Goal: Navigation & Orientation: Find specific page/section

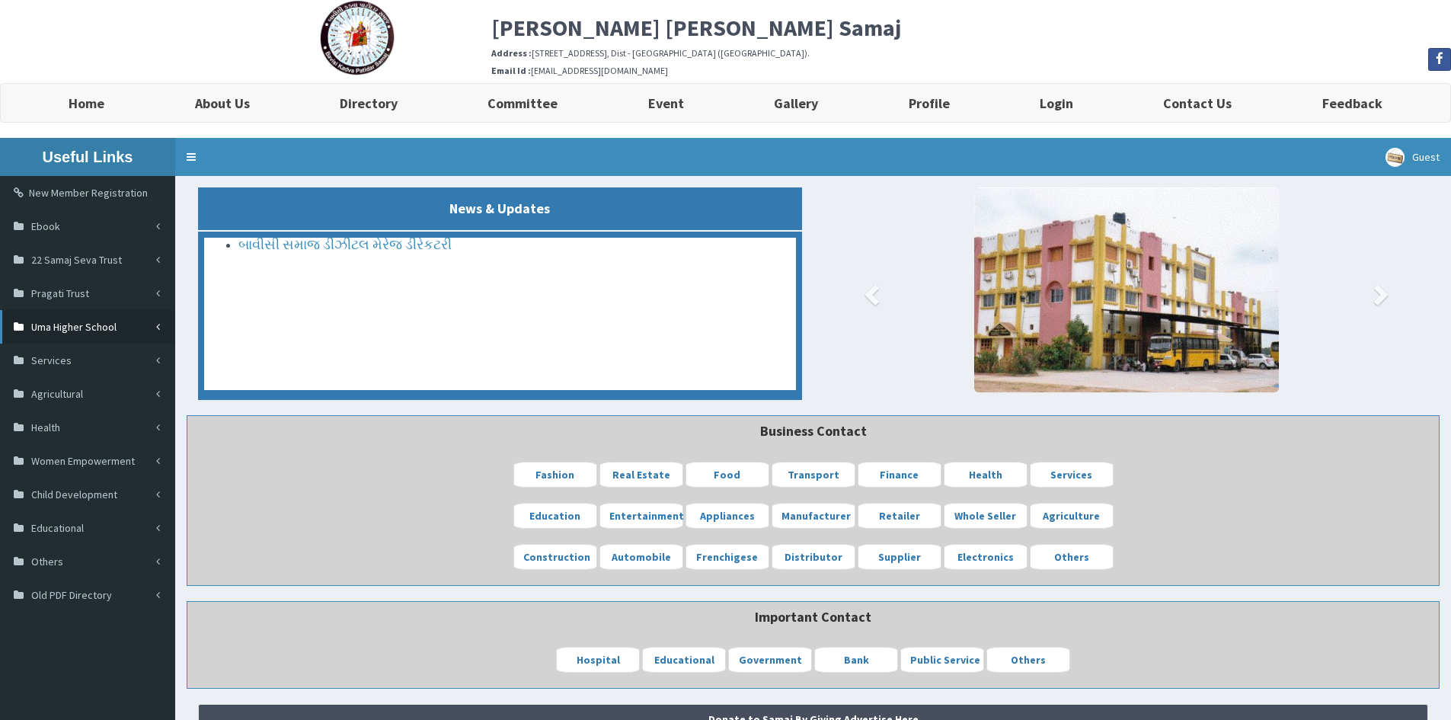
click at [114, 321] on span "Uma Higher School" at bounding box center [73, 327] width 85 height 14
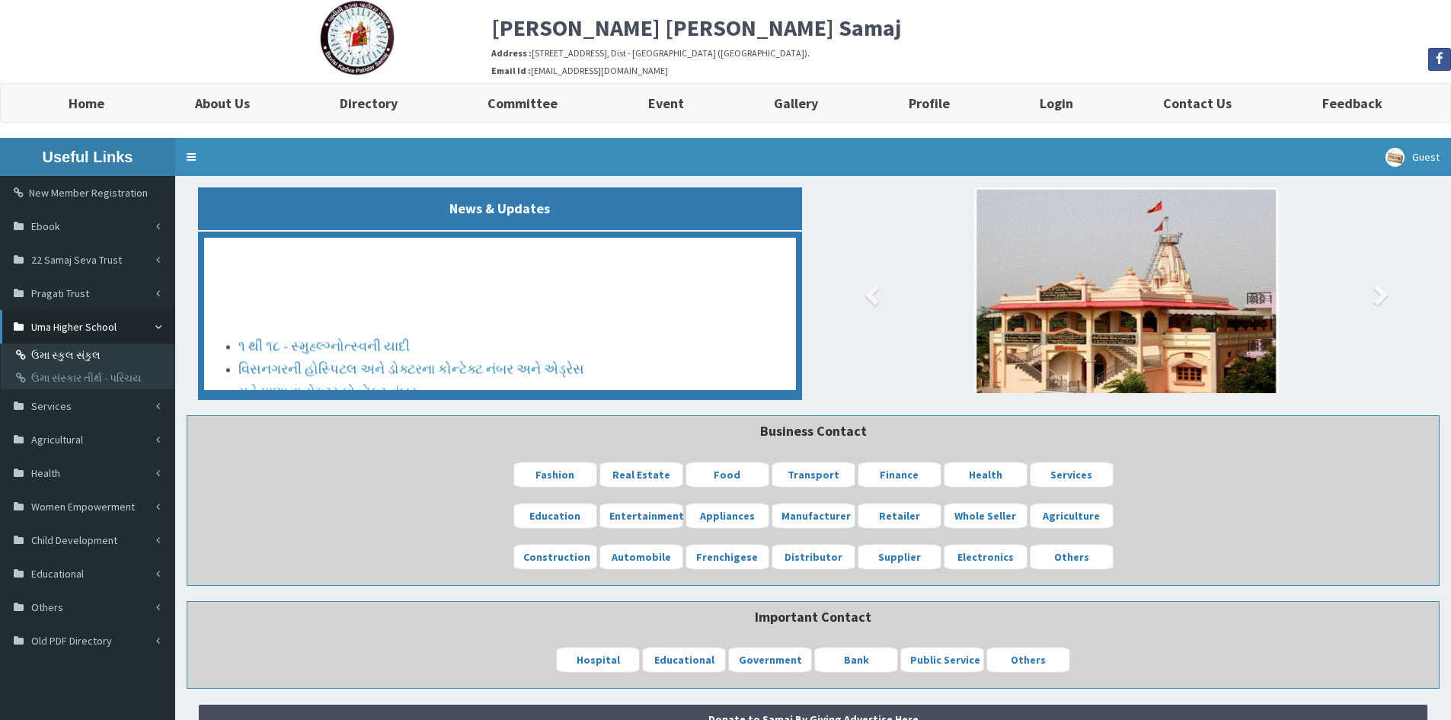
click at [108, 356] on link "ઉમા સ્કુલ સંકુલ" at bounding box center [90, 355] width 170 height 23
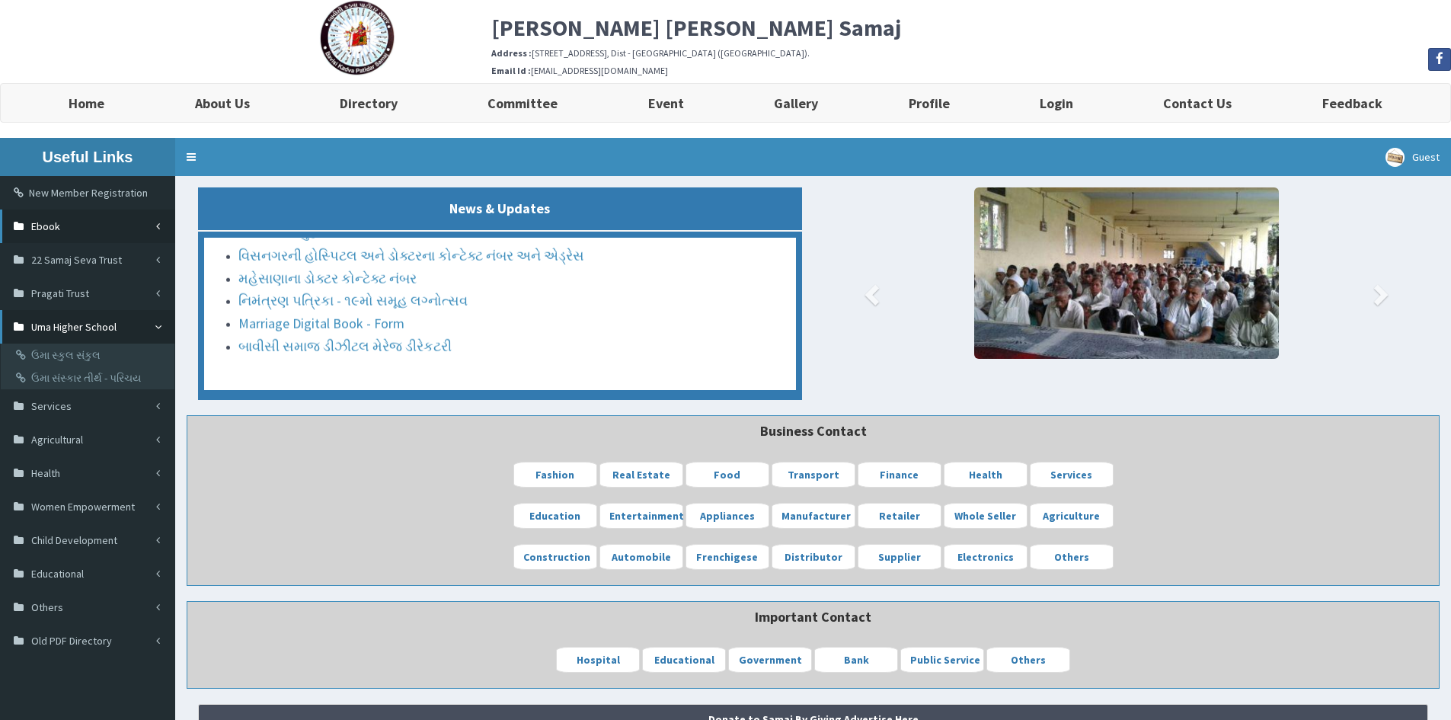
click at [111, 230] on link "Ebook" at bounding box center [87, 226] width 175 height 34
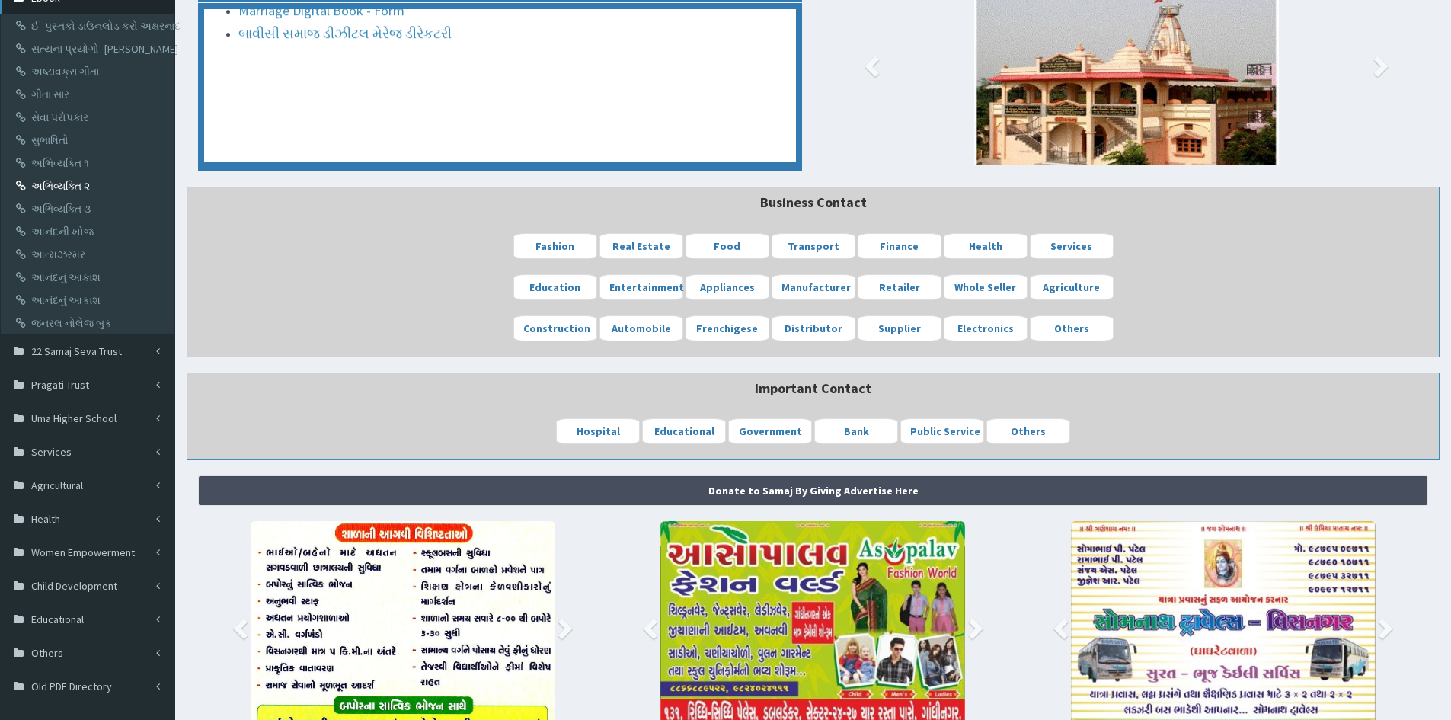
scroll to position [152, 0]
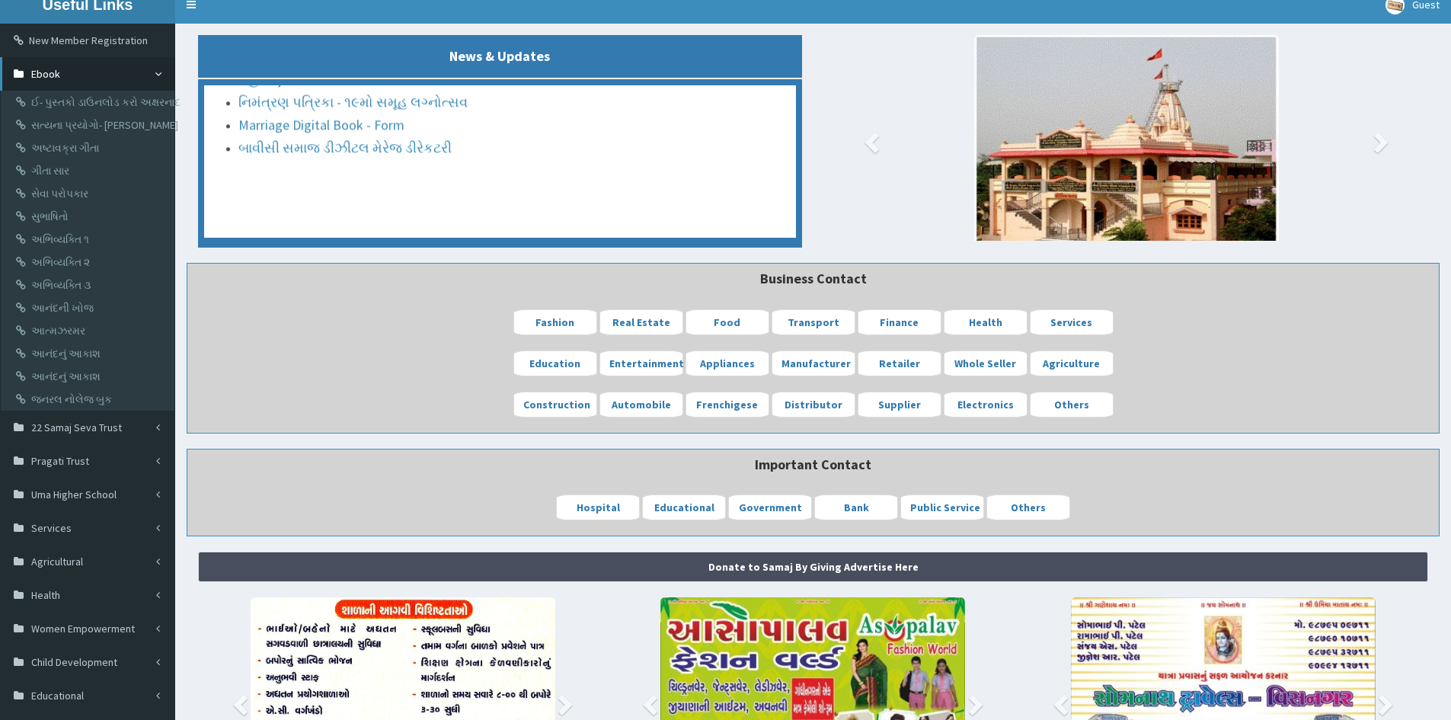
click at [159, 68] on link "Ebook" at bounding box center [87, 74] width 175 height 34
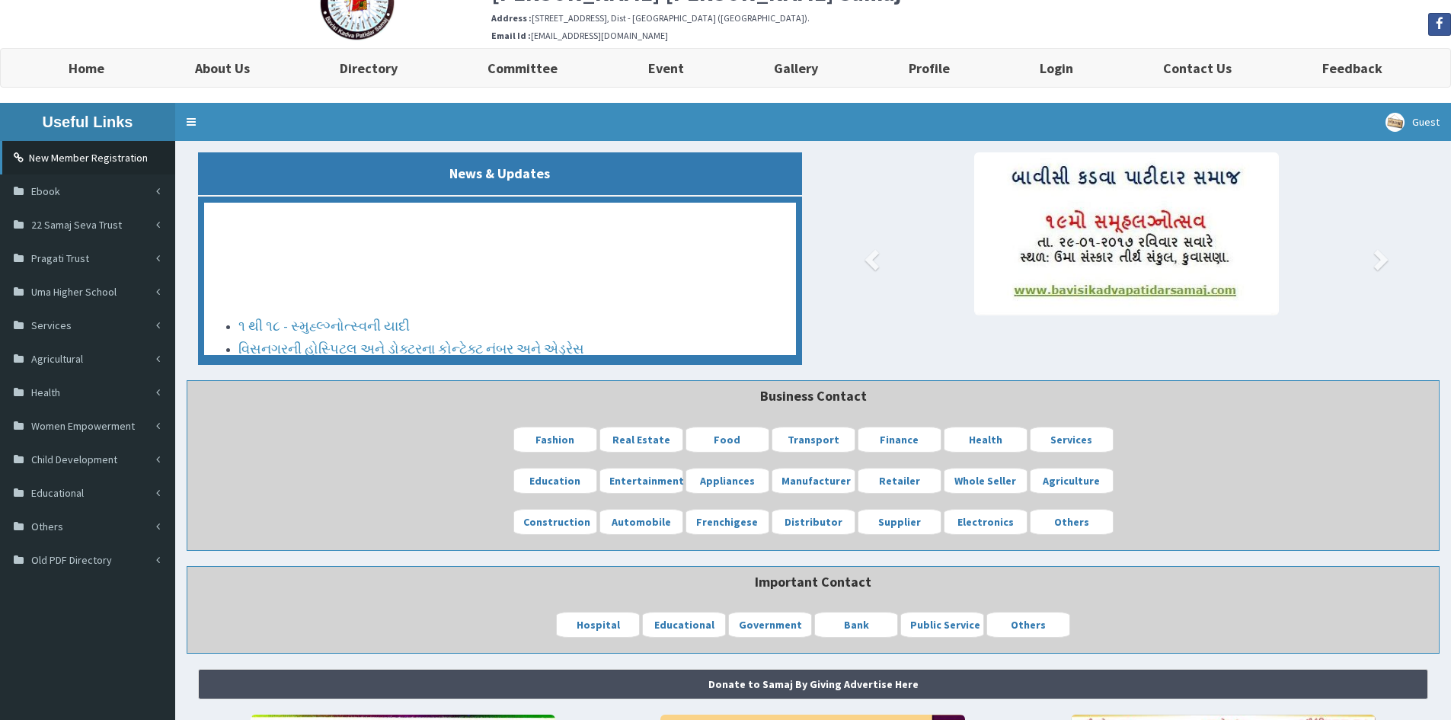
scroll to position [0, 0]
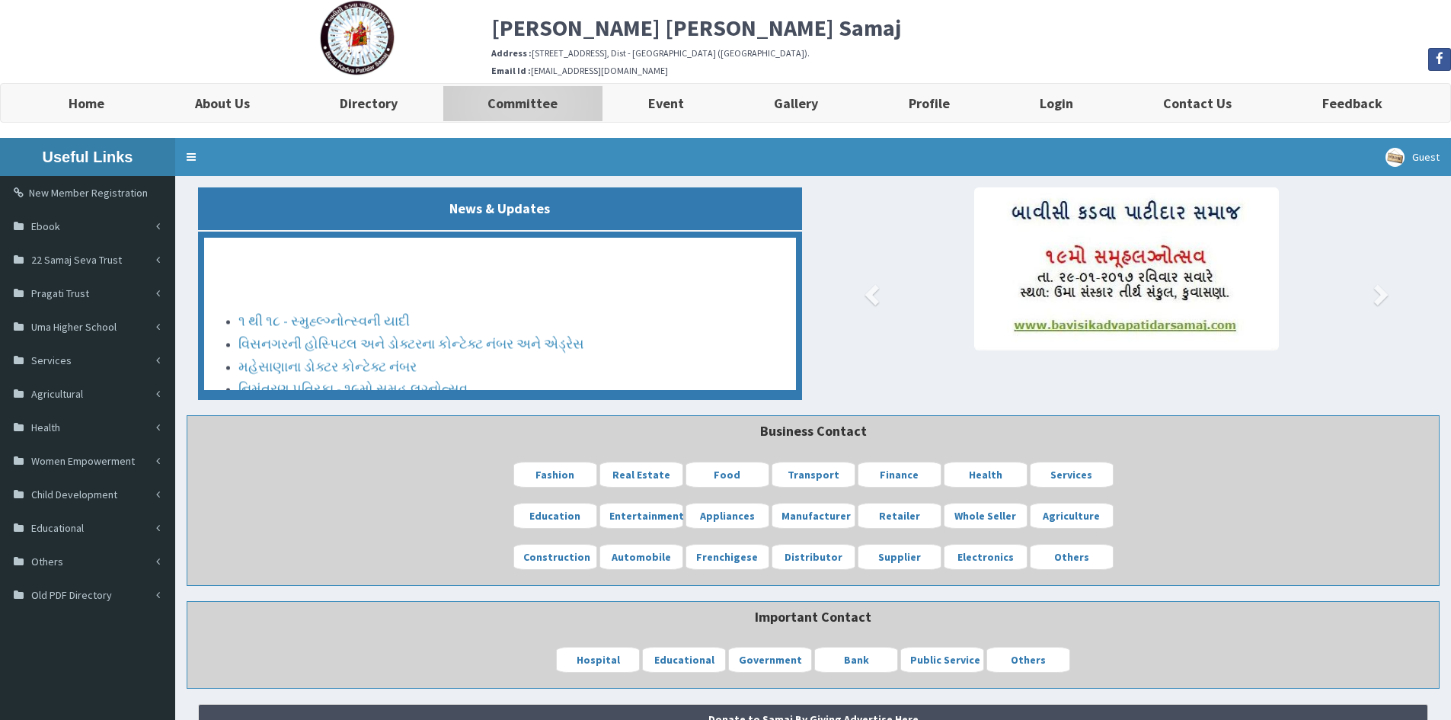
click at [523, 100] on b "Committee" at bounding box center [523, 103] width 70 height 18
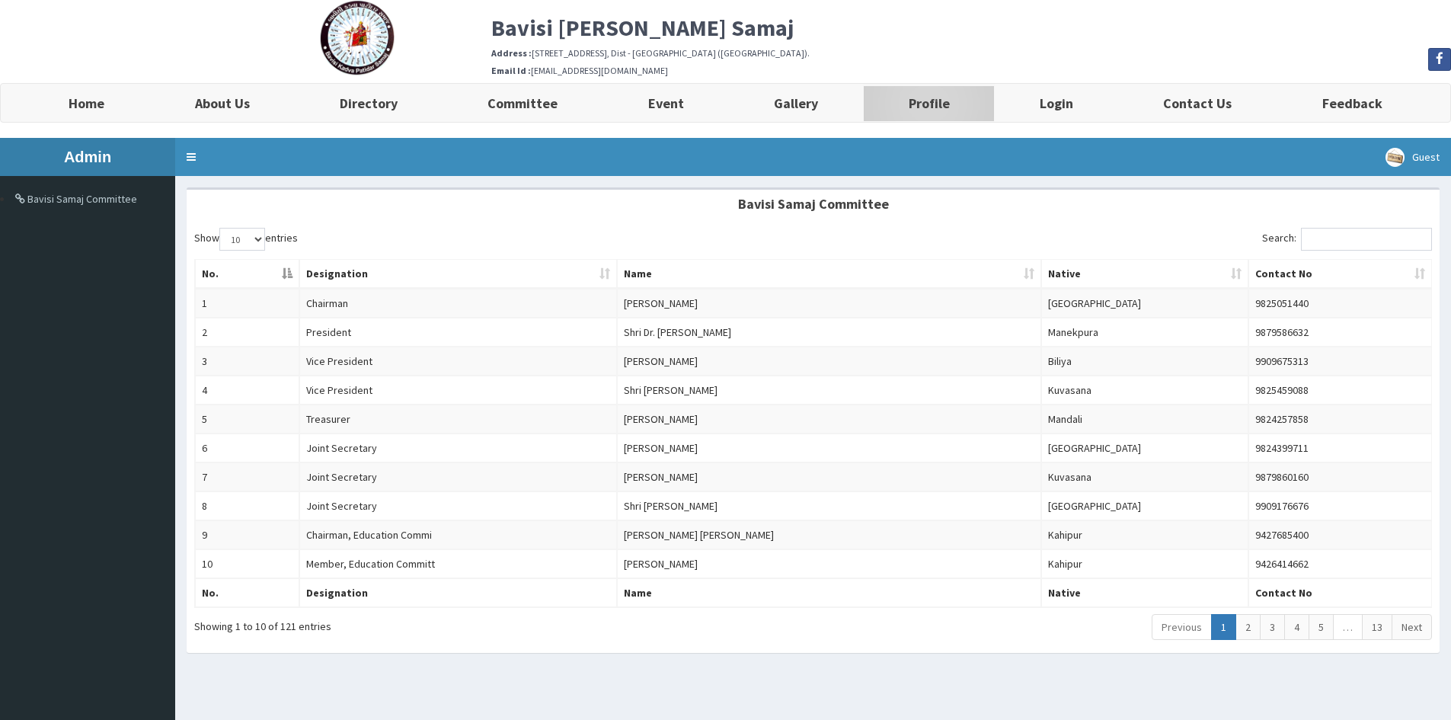
click at [923, 102] on b "Profile" at bounding box center [929, 103] width 41 height 18
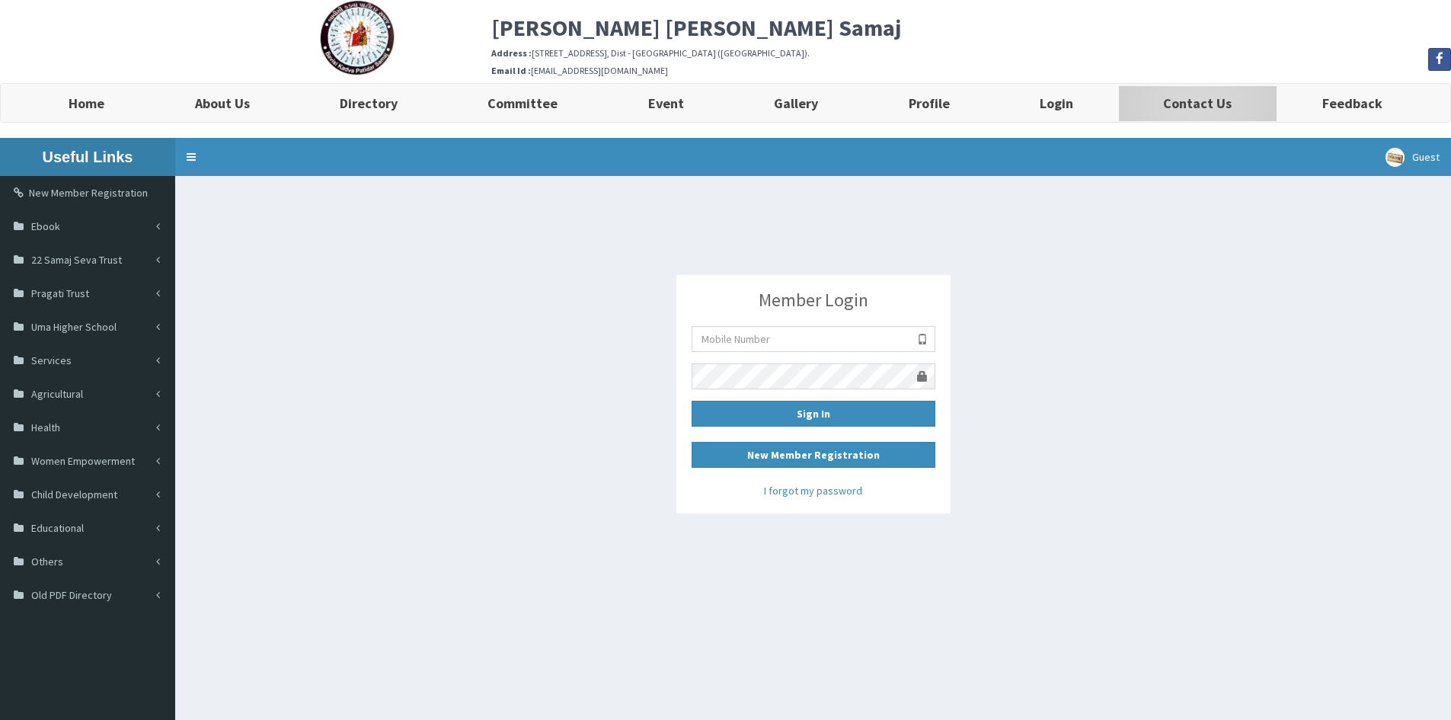
click at [1221, 106] on b "Contact Us" at bounding box center [1197, 103] width 69 height 18
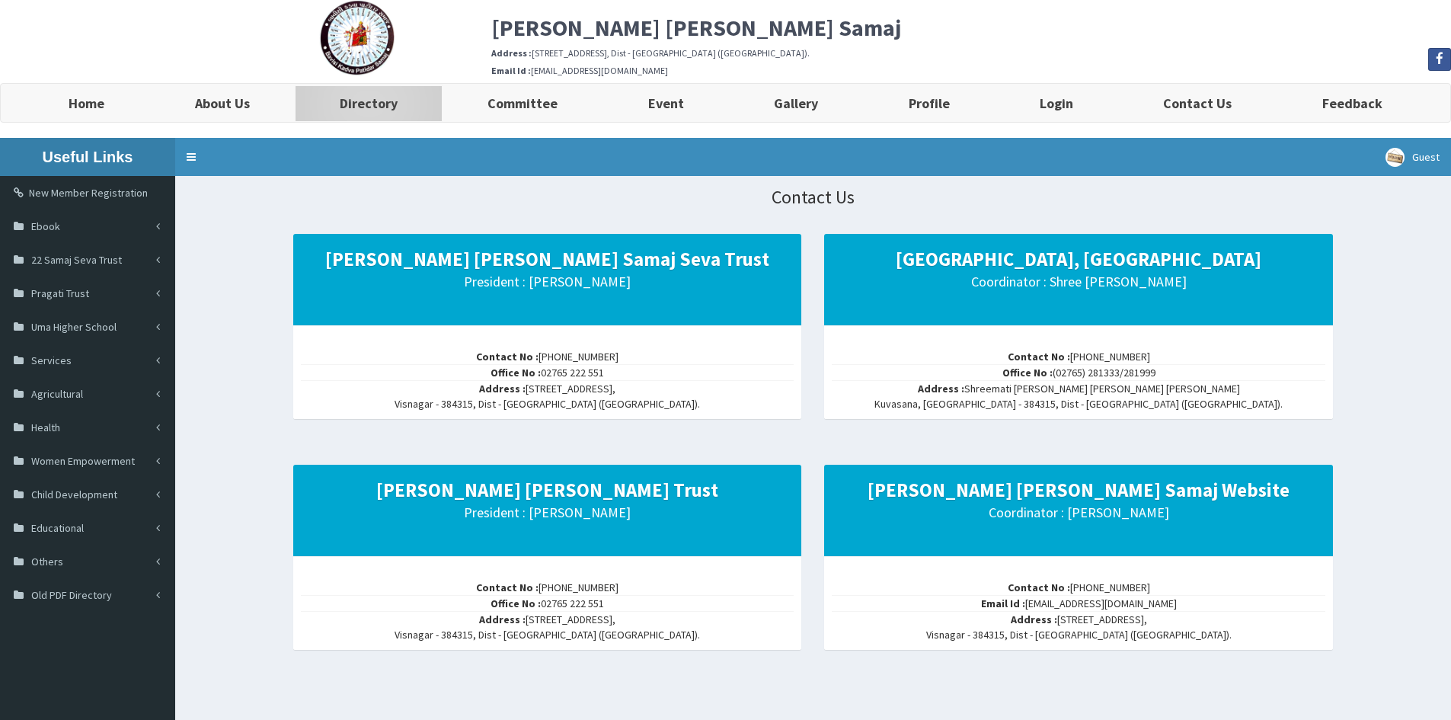
click at [348, 103] on b "Directory" at bounding box center [369, 103] width 58 height 18
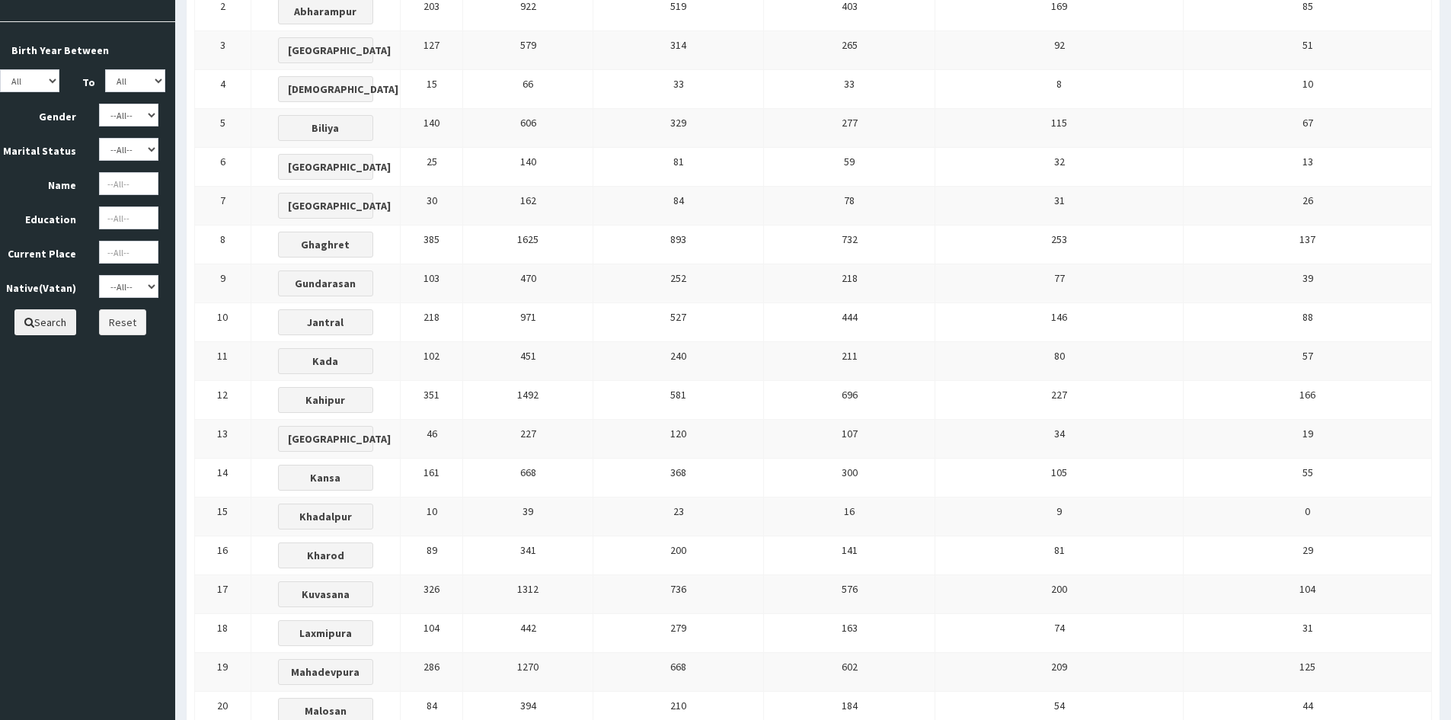
scroll to position [228, 0]
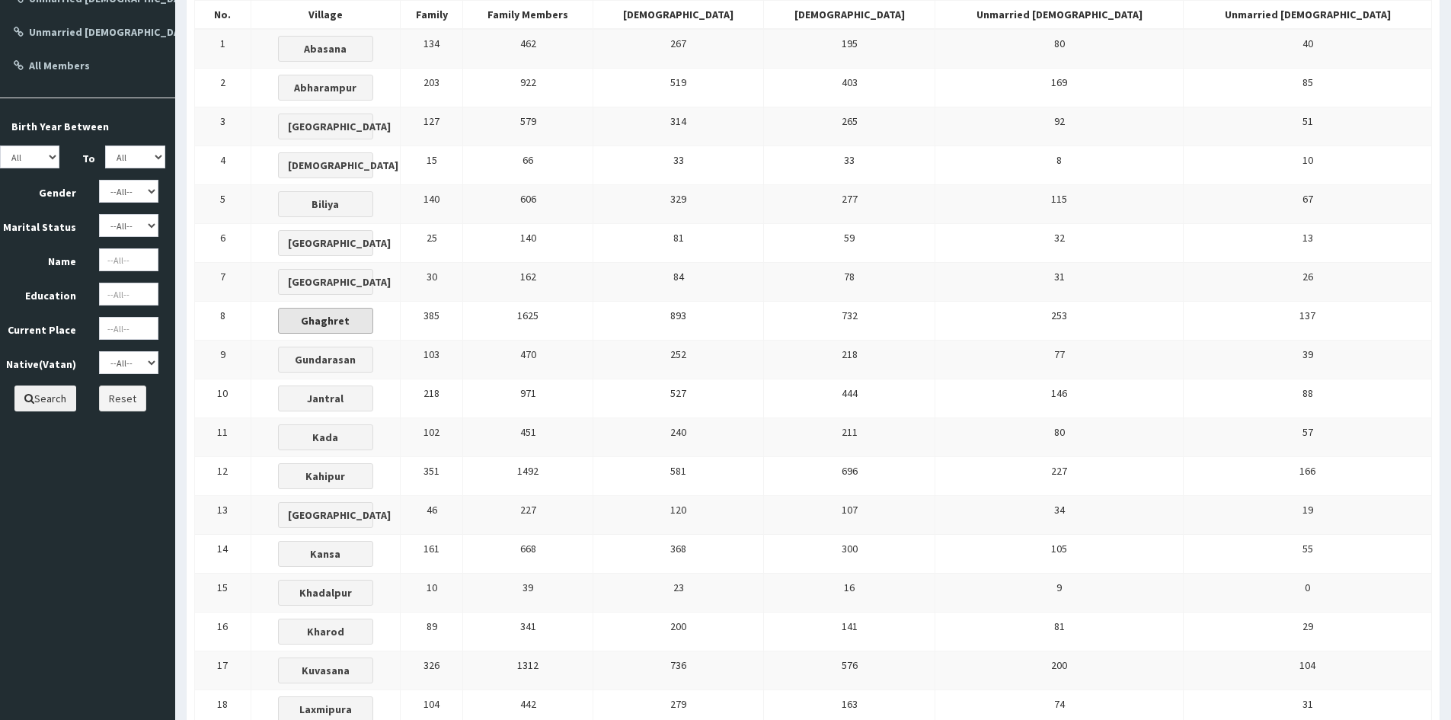
click at [350, 321] on b "Ghaghret" at bounding box center [325, 321] width 49 height 14
